Goal: Complete application form: Complete application form

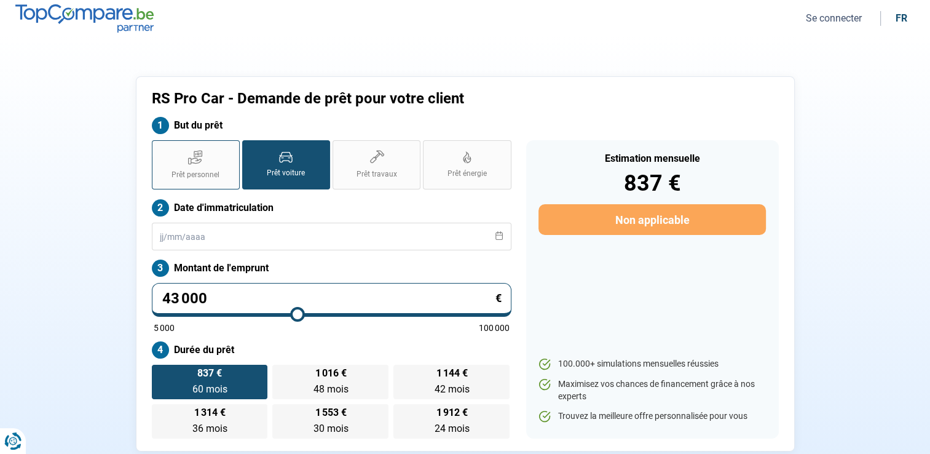
click at [197, 170] on span "Prêt personnel" at bounding box center [196, 175] width 48 height 10
click at [160, 148] on input "Prêt personnel" at bounding box center [156, 144] width 8 height 8
radio input "true"
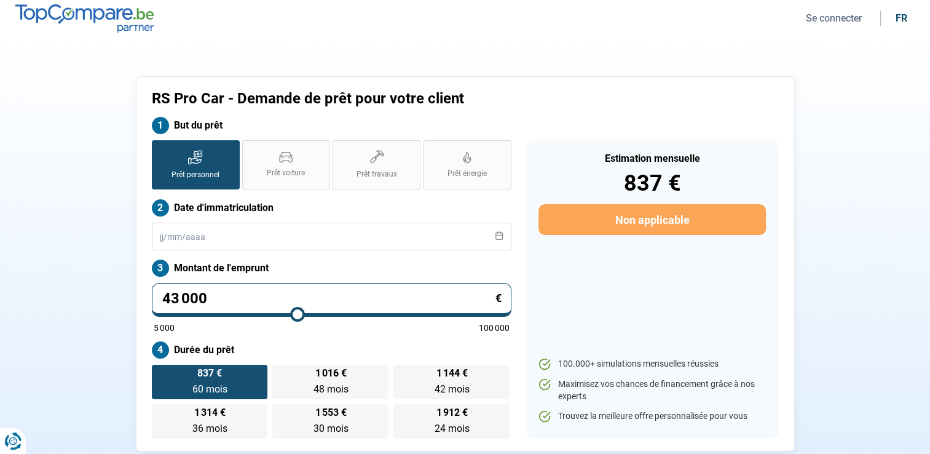
radio input "false"
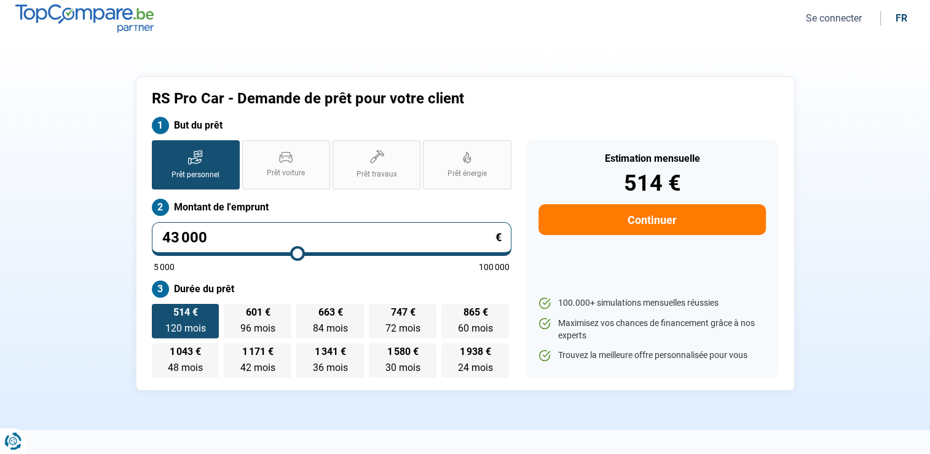
click at [236, 240] on input "43 000" at bounding box center [332, 239] width 360 height 34
type input "4 300"
type input "5000"
type input "430"
type input "5000"
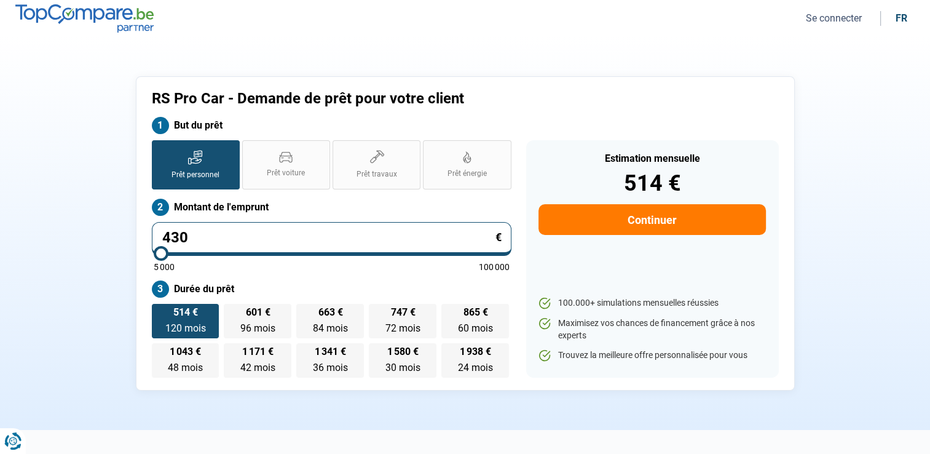
type input "43"
type input "5000"
type input "4"
type input "5000"
type input "0"
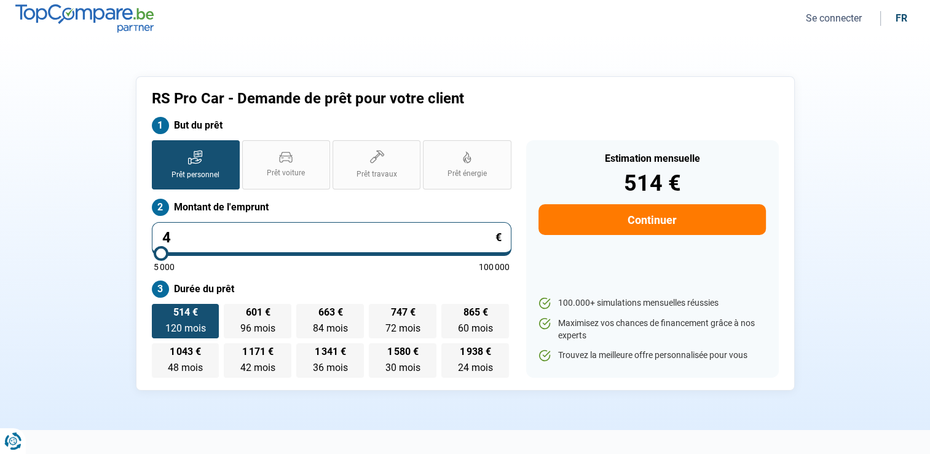
type input "5000"
type input "3"
type input "5000"
type input "33"
type input "5000"
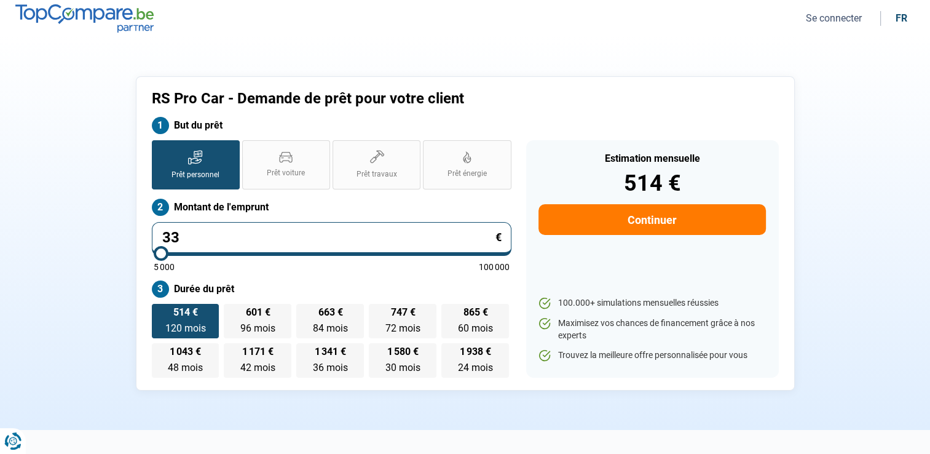
type input "330"
type input "5000"
type input "3 300"
type input "5000"
type input "33 000"
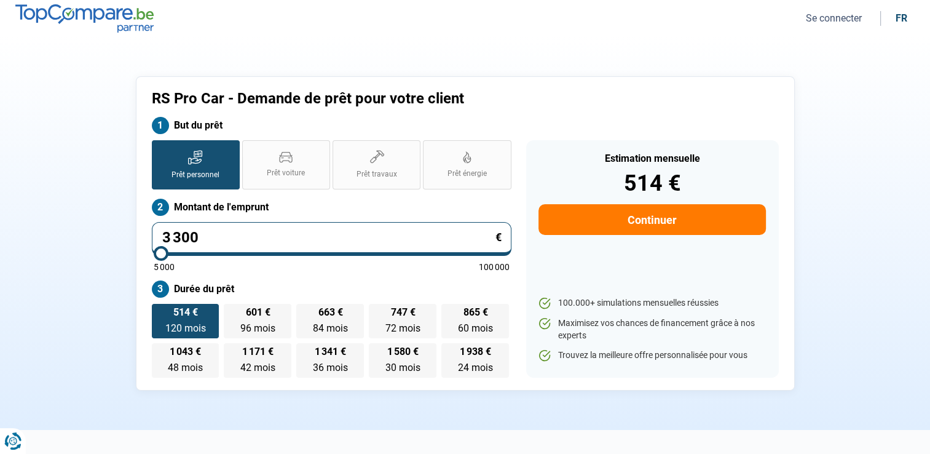
type input "33000"
type input "33 000"
click at [180, 352] on span "801 €" at bounding box center [185, 352] width 25 height 10
click at [160, 351] on input "801 € 48 mois 48 mois" at bounding box center [156, 347] width 8 height 8
radio input "true"
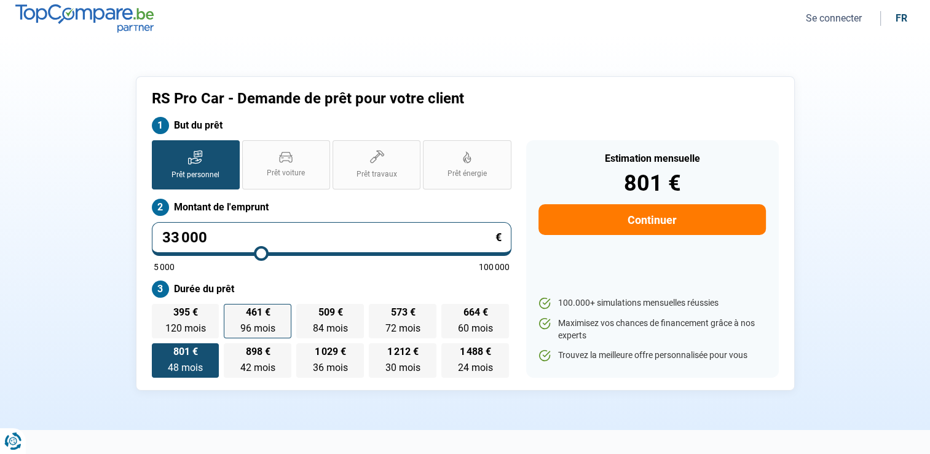
click at [271, 316] on label "461 € 96 mois 96 mois" at bounding box center [258, 321] width 68 height 34
click at [232, 312] on input "461 € 96 mois 96 mois" at bounding box center [228, 308] width 8 height 8
radio input "true"
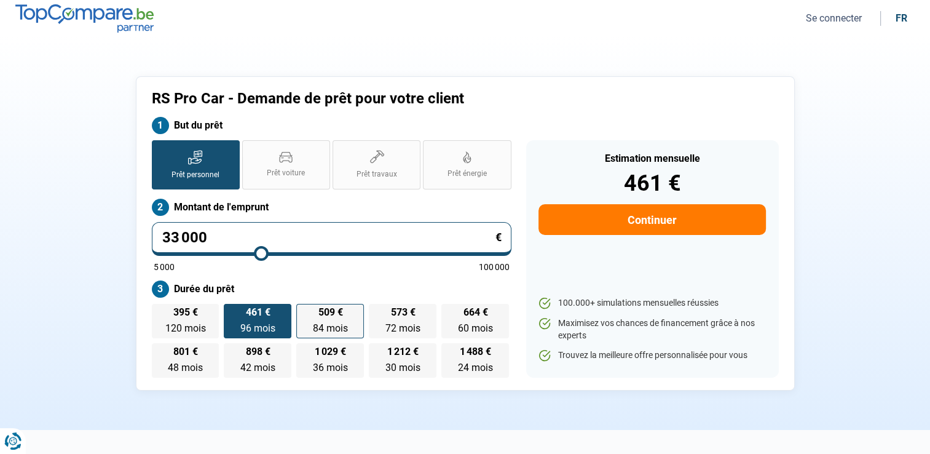
click at [318, 319] on label "509 € 84 mois 84 mois" at bounding box center [330, 321] width 68 height 34
click at [304, 312] on input "509 € 84 mois 84 mois" at bounding box center [300, 308] width 8 height 8
radio input "true"
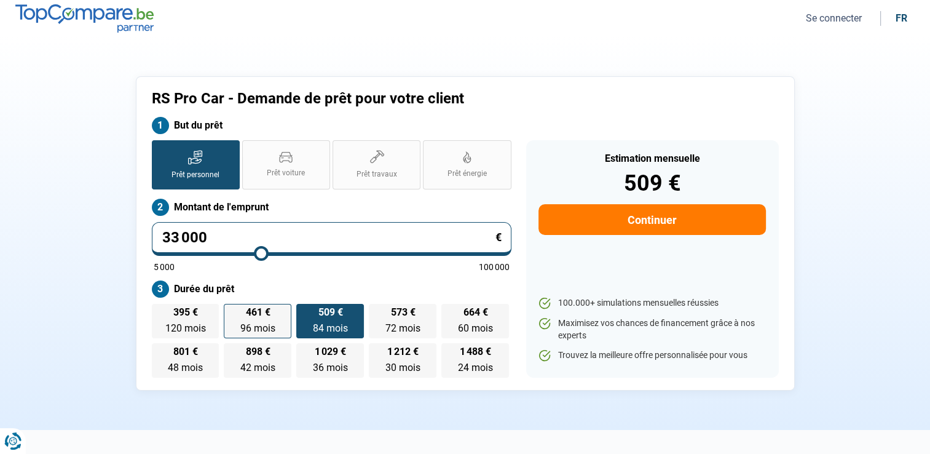
click at [262, 312] on span "461 €" at bounding box center [257, 312] width 25 height 10
click at [232, 312] on input "461 € 96 mois 96 mois" at bounding box center [228, 308] width 8 height 8
radio input "true"
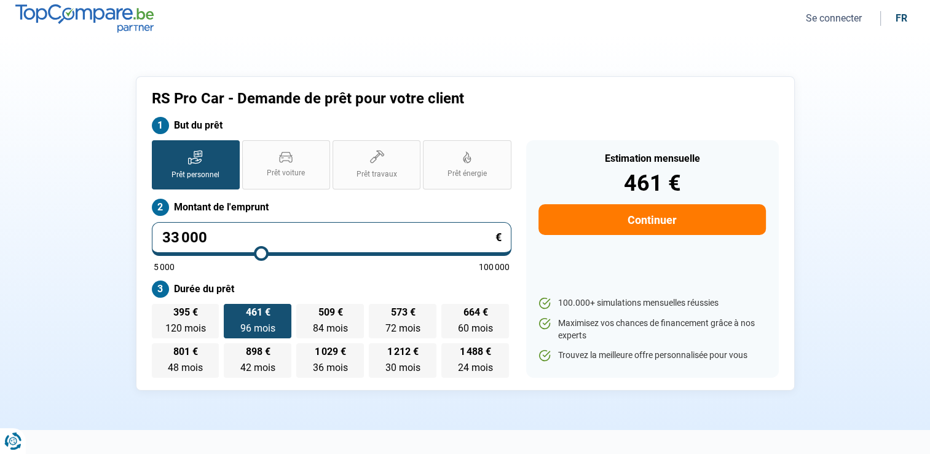
click at [614, 223] on button "Continuer" at bounding box center [652, 219] width 227 height 31
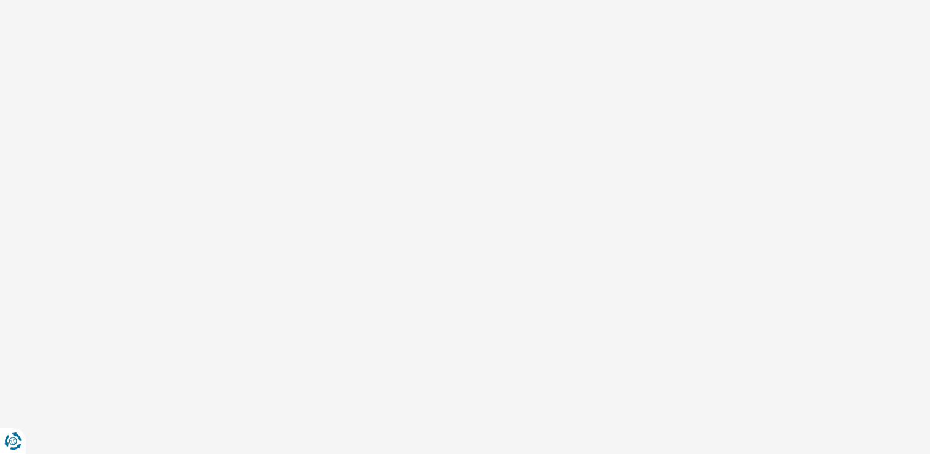
select select "32"
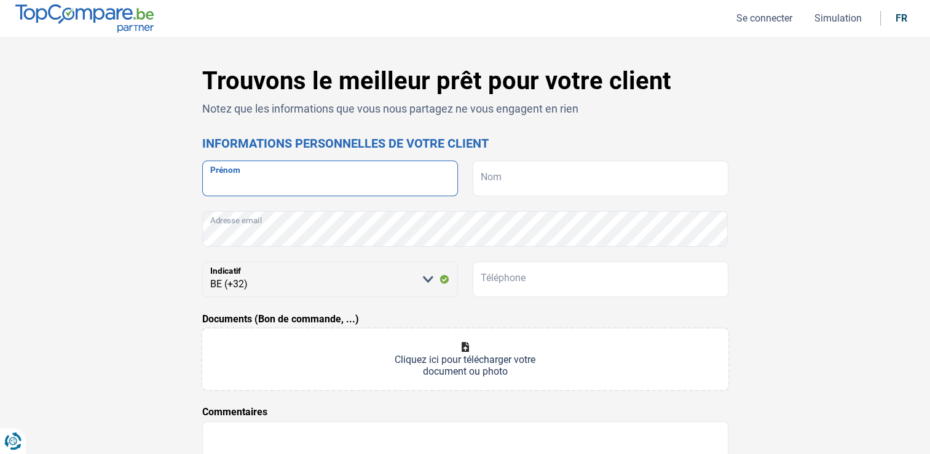
click at [339, 176] on input "Prénom" at bounding box center [330, 179] width 256 height 36
type input "V"
type input "[PERSON_NAME]"
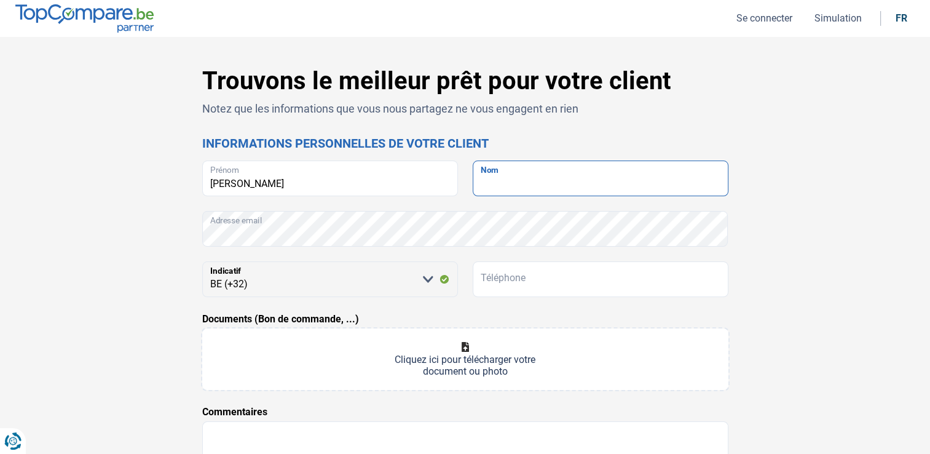
click at [494, 173] on input "Nom" at bounding box center [601, 179] width 256 height 36
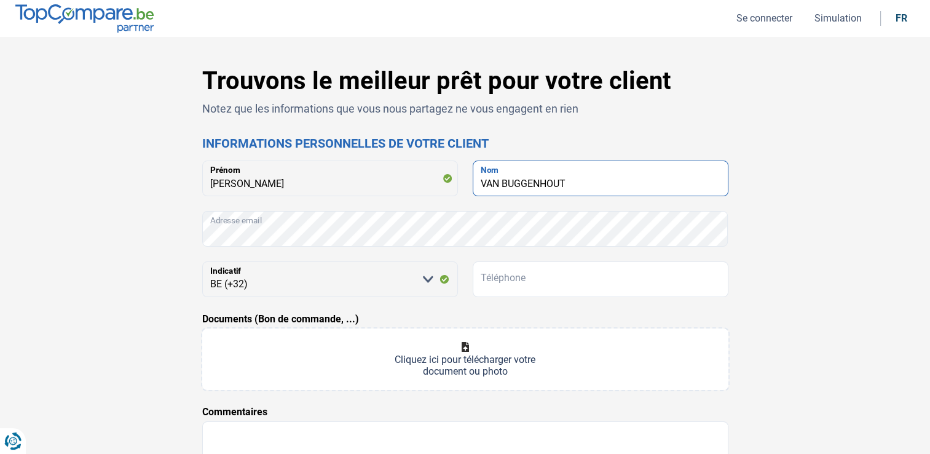
type input "VAN BUGGENHOUT"
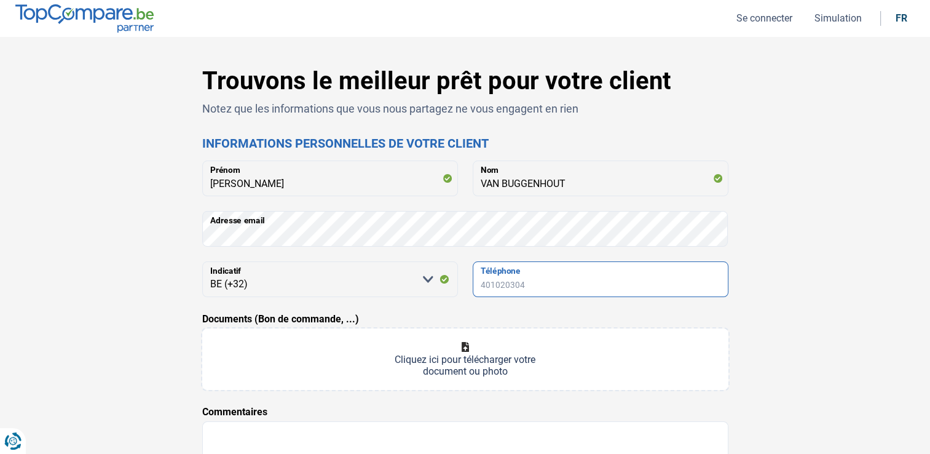
click at [528, 284] on input "Téléphone" at bounding box center [601, 279] width 256 height 36
type input "0487377868"
click at [488, 360] on input "Documents (Bon de commande, ...)" at bounding box center [465, 358] width 526 height 61
click at [477, 363] on input "Documents (Bon de commande, ...)" at bounding box center [465, 358] width 526 height 61
type input "C:\fakepath\BDC MARANO .xlsx"
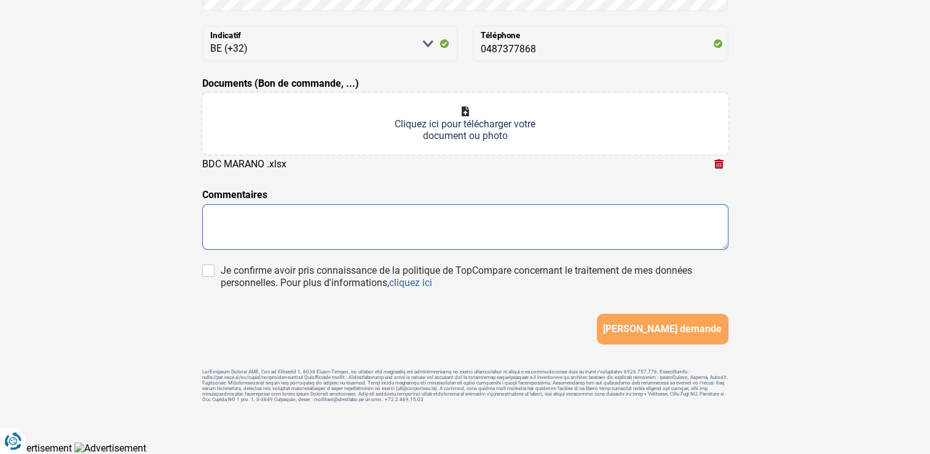
scroll to position [239, 0]
click at [486, 212] on textarea at bounding box center [465, 227] width 526 height 46
click at [549, 218] on textarea "bonjour merci de contacter le client rapidement . deja proprietaire sans credit…" at bounding box center [465, 227] width 526 height 46
type textarea "bonjour merci de contacter le client rapidement . deja proprietaire sans credit…"
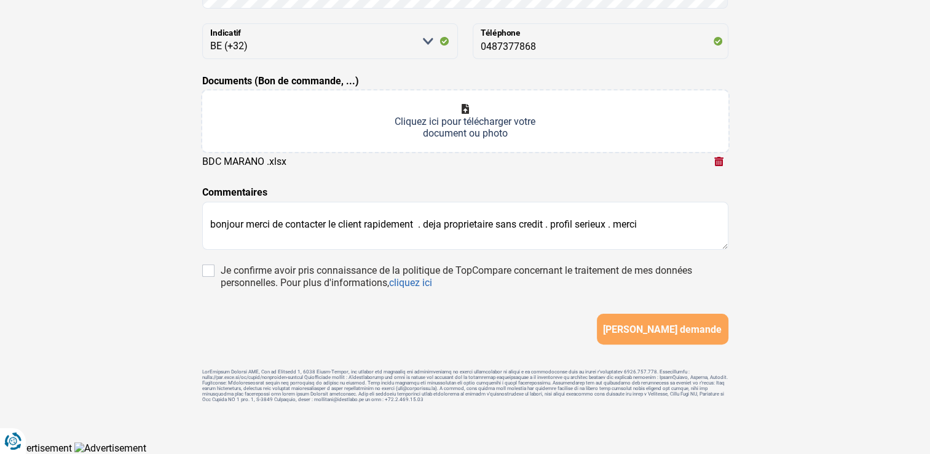
click at [716, 331] on button "[PERSON_NAME] demande" at bounding box center [663, 329] width 132 height 31
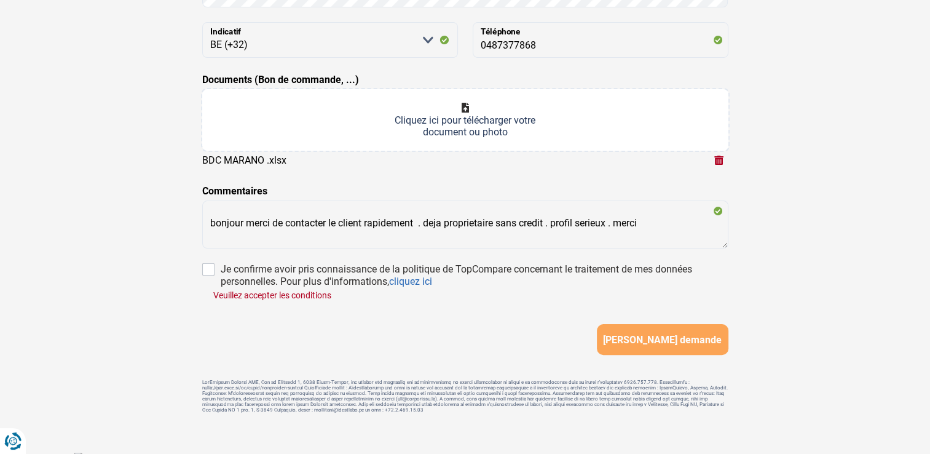
scroll to position [253, 0]
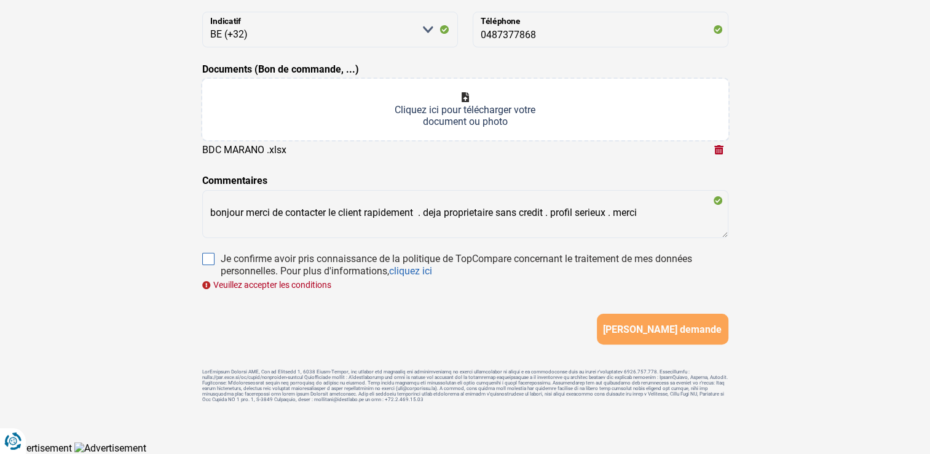
click at [213, 255] on input "Je confirme avoir pris connaissance de la politique de TopCompare concernant le…" at bounding box center [208, 259] width 12 height 12
checkbox input "true"
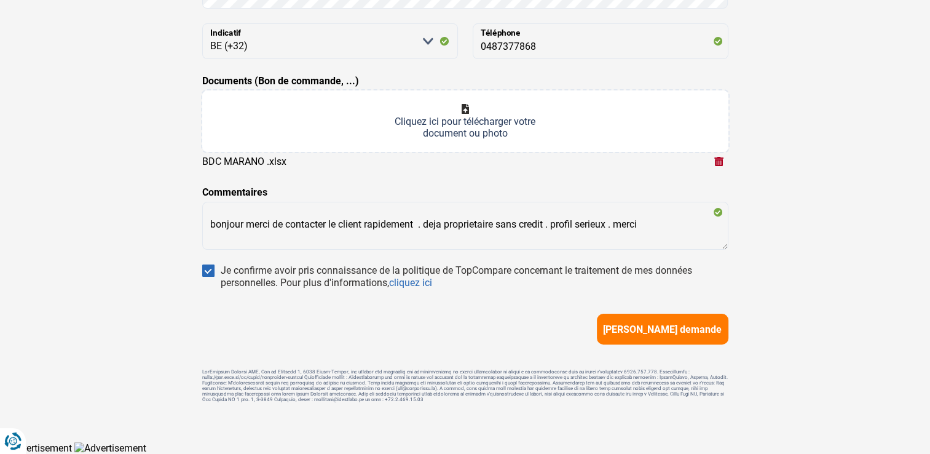
click at [280, 332] on div "[PERSON_NAME] demande" at bounding box center [465, 329] width 526 height 31
click at [615, 330] on button "[PERSON_NAME] demande" at bounding box center [663, 329] width 132 height 31
